Goal: Task Accomplishment & Management: Complete application form

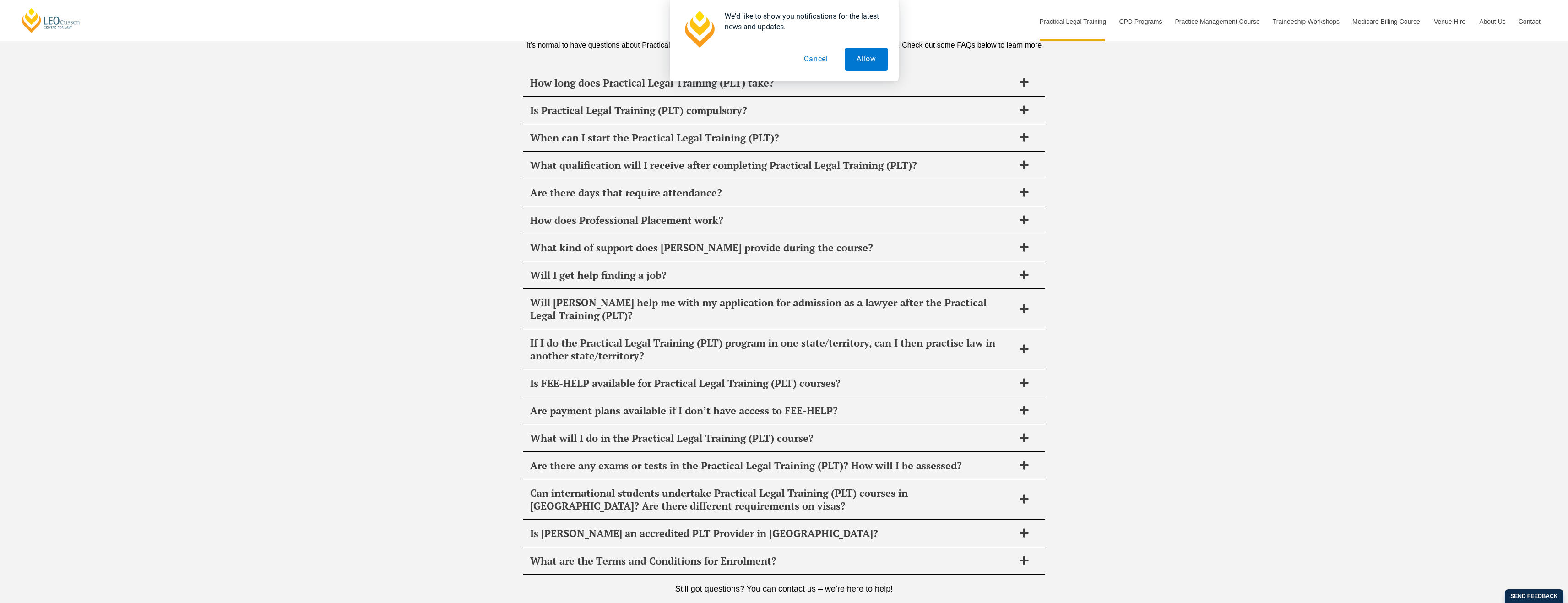
drag, startPoint x: 389, startPoint y: 229, endPoint x: 361, endPoint y: 414, distance: 187.1
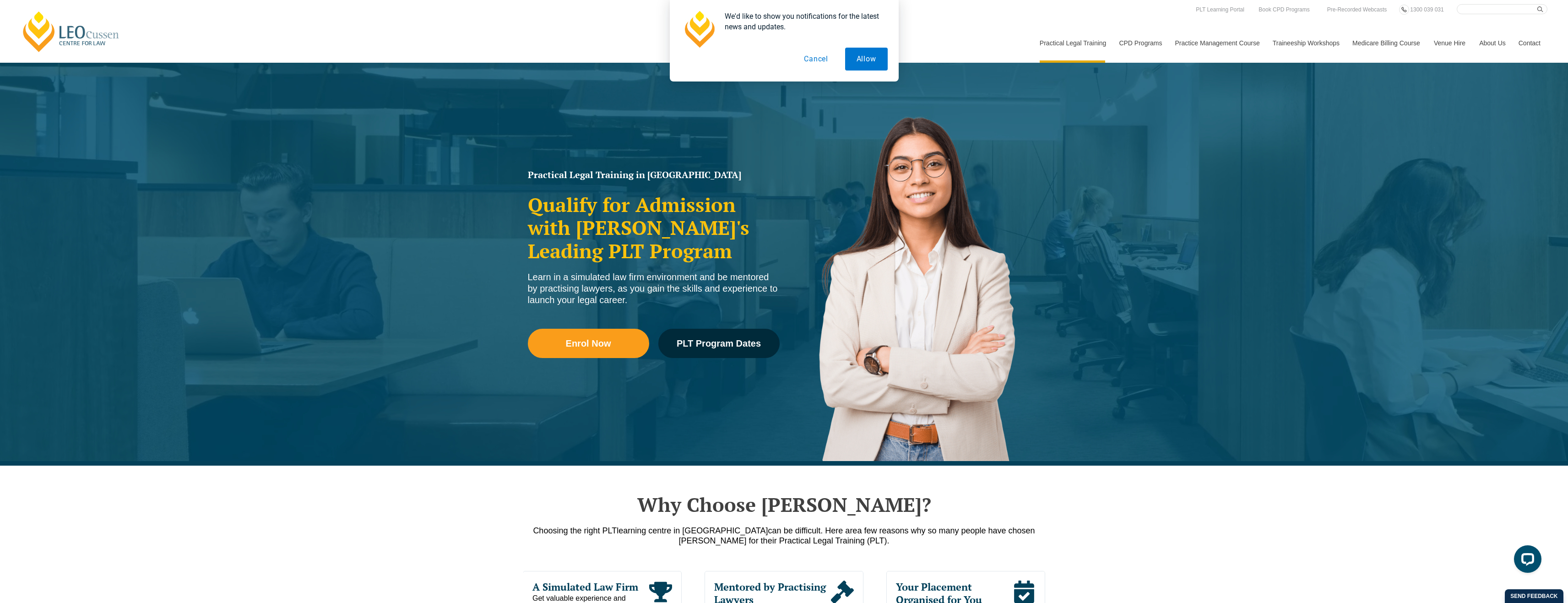
drag, startPoint x: 370, startPoint y: 348, endPoint x: 320, endPoint y: -35, distance: 386.2
click at [895, 57] on div "We'd like to show you notifications for the latest news and updates. Allow Canc…" at bounding box center [784, 41] width 229 height 82
click at [876, 57] on button "Allow" at bounding box center [866, 58] width 42 height 23
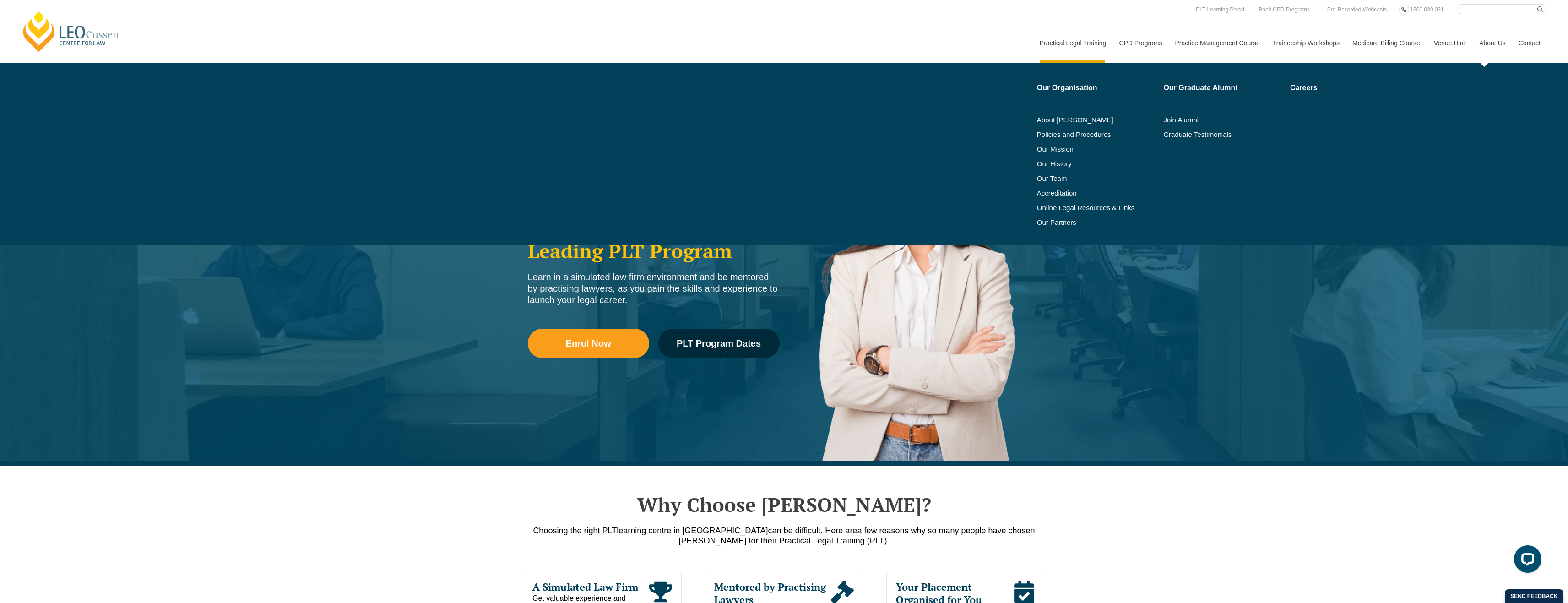
click at [1501, 42] on link "About Us" at bounding box center [1492, 43] width 40 height 40
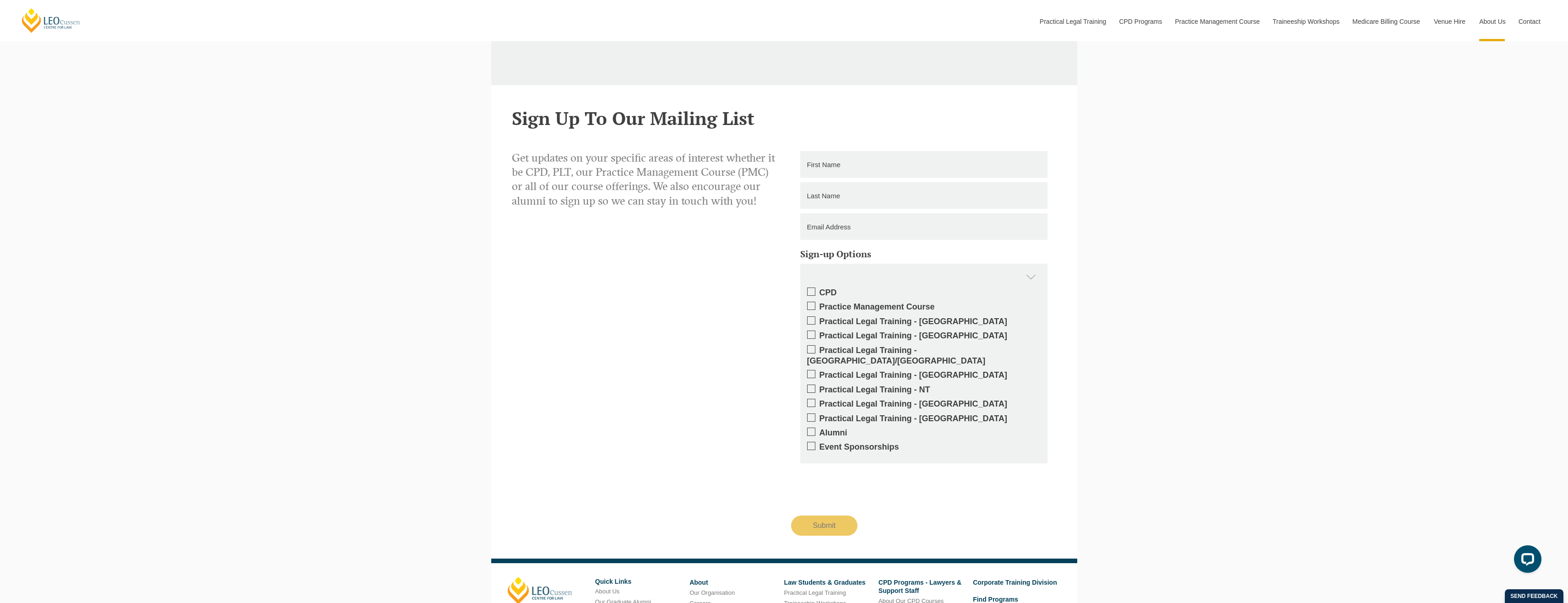
scroll to position [1372, 0]
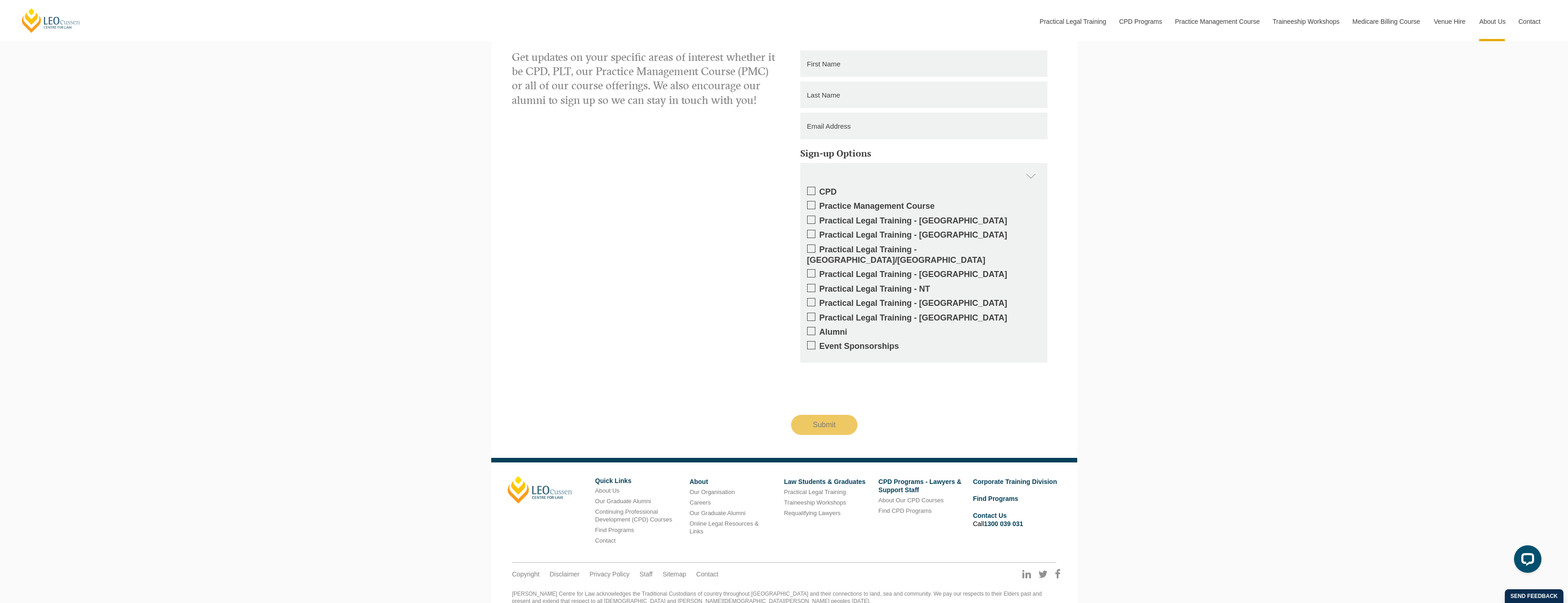
drag, startPoint x: 448, startPoint y: 373, endPoint x: 392, endPoint y: 475, distance: 116.4
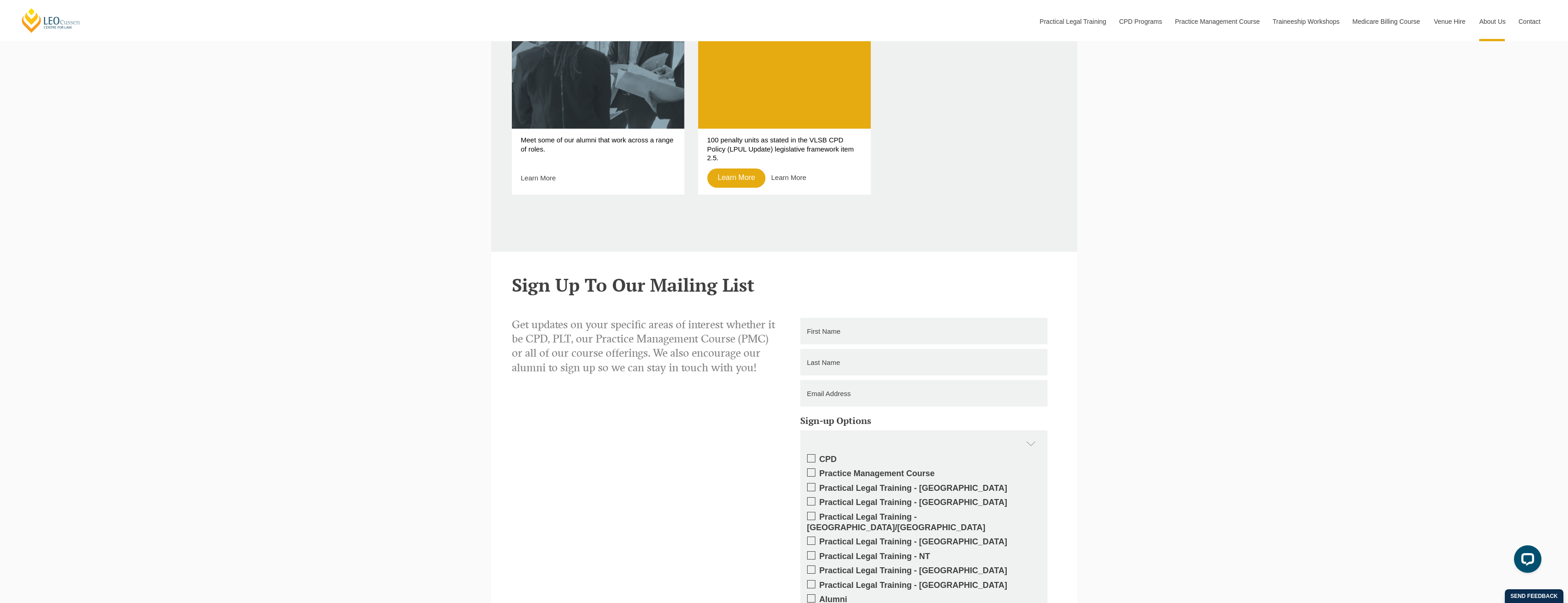
scroll to position [0, 0]
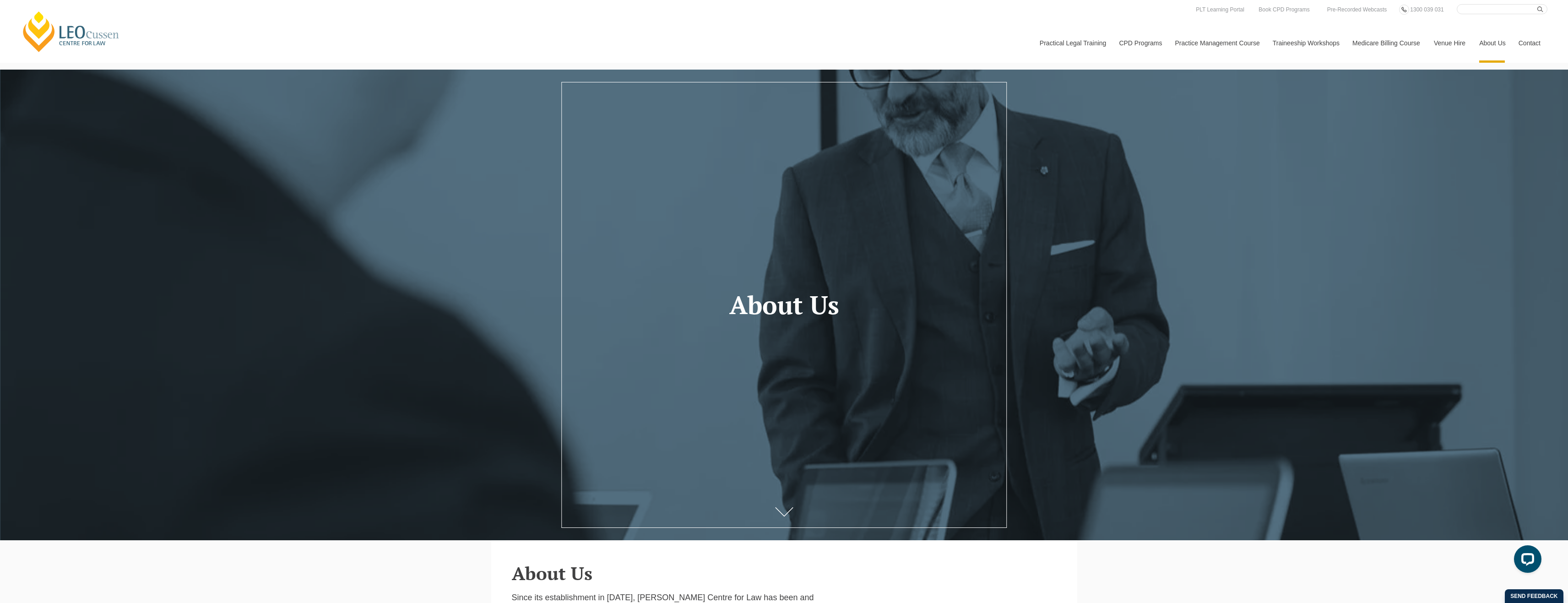
drag, startPoint x: 361, startPoint y: 384, endPoint x: 338, endPoint y: 73, distance: 311.8
